Goal: Information Seeking & Learning: Find specific fact

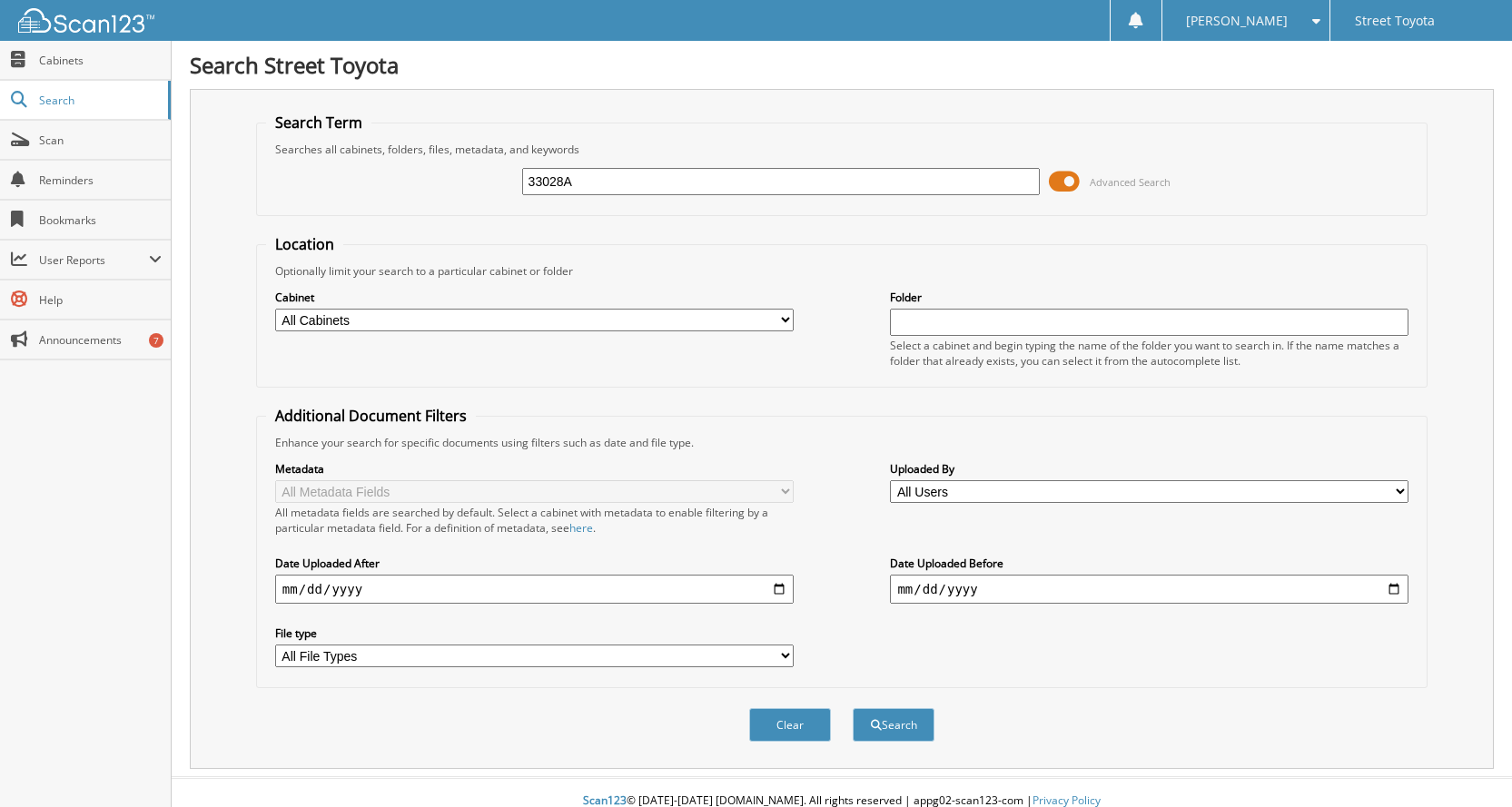
type input "33028A"
click at [853, 709] on button "Search" at bounding box center [894, 725] width 82 height 33
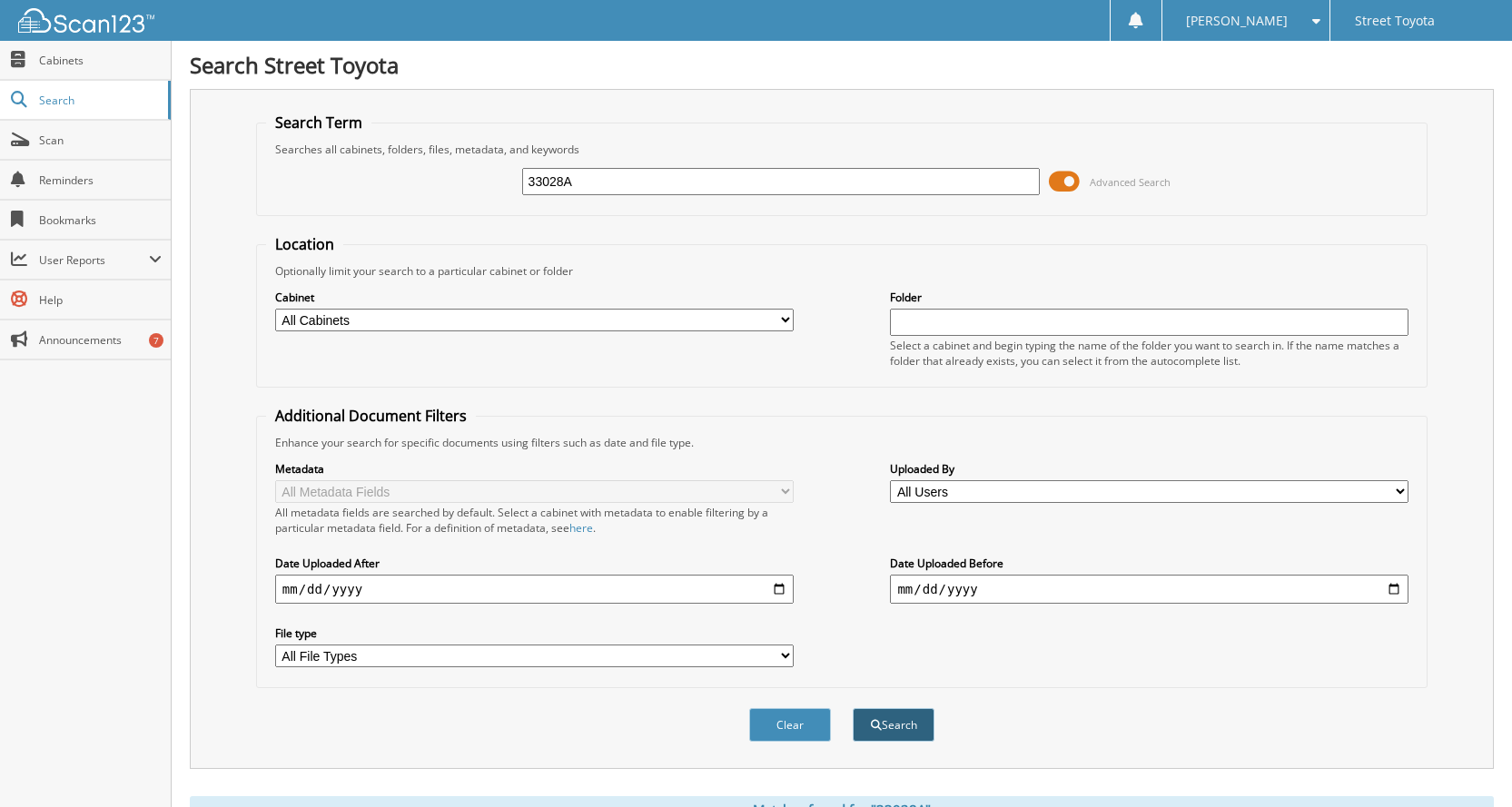
click at [896, 723] on button "Search" at bounding box center [894, 725] width 82 height 33
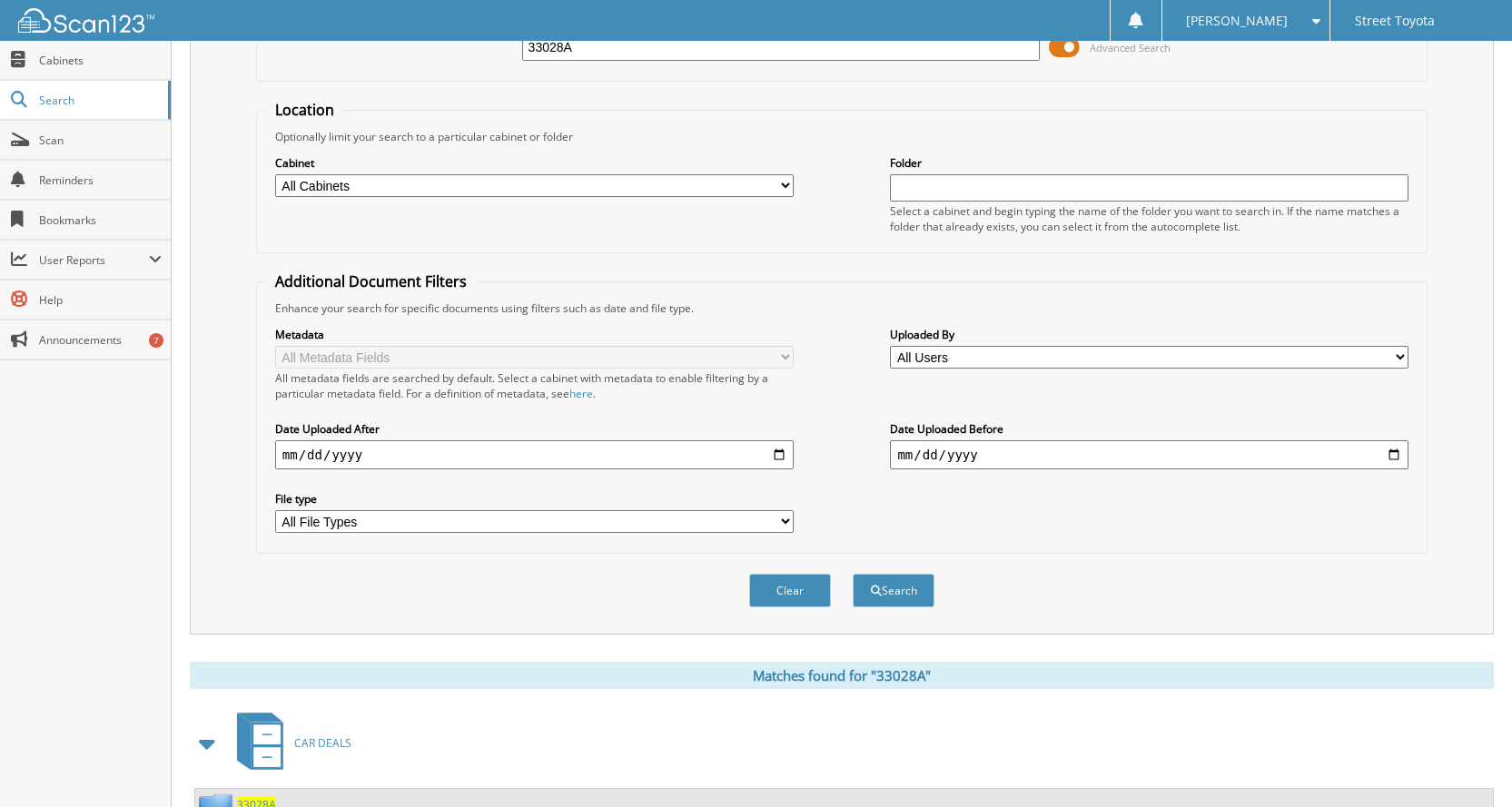
scroll to position [279, 0]
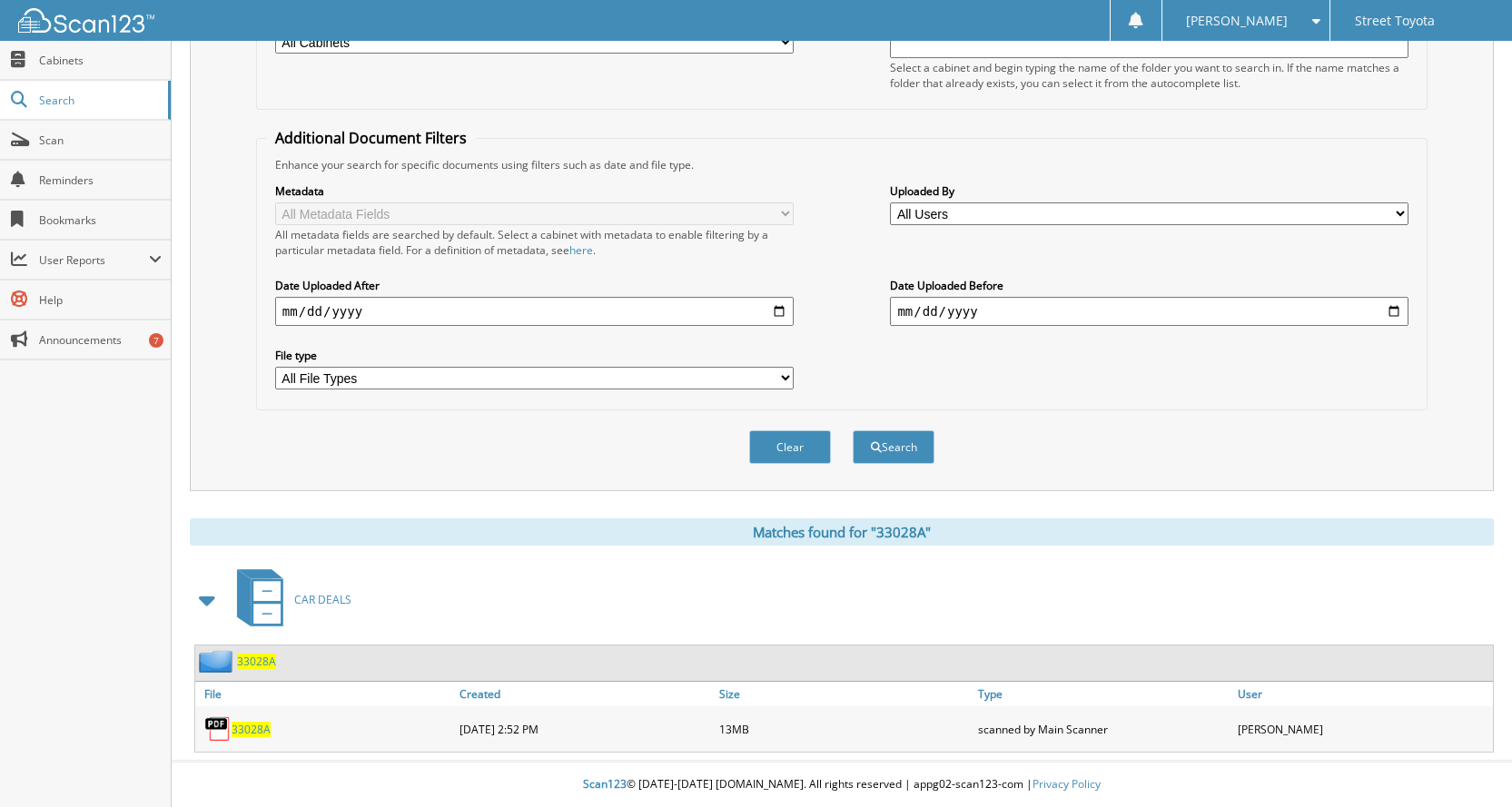
click at [257, 730] on span "33028A" at bounding box center [252, 730] width 39 height 16
